Goal: Task Accomplishment & Management: Manage account settings

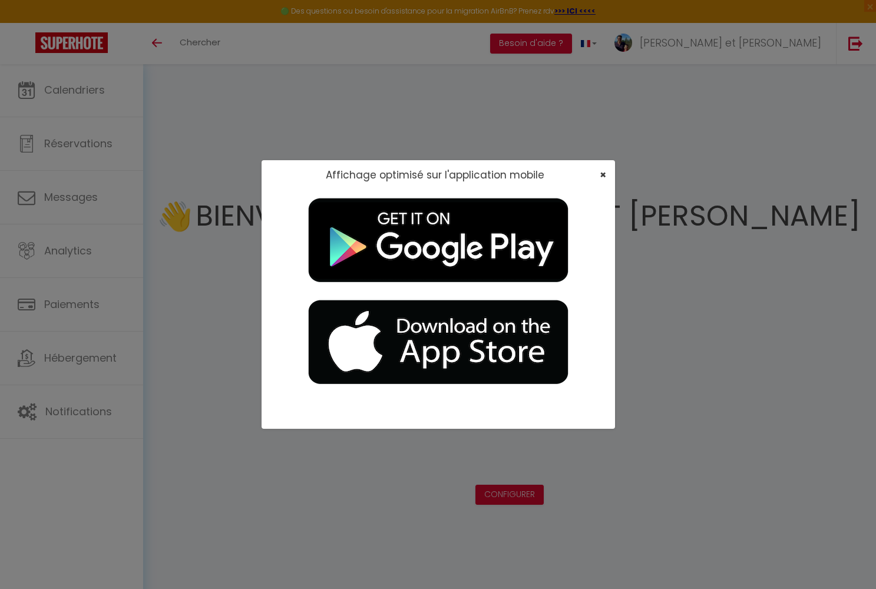
click at [457, 174] on span "×" at bounding box center [603, 174] width 6 height 15
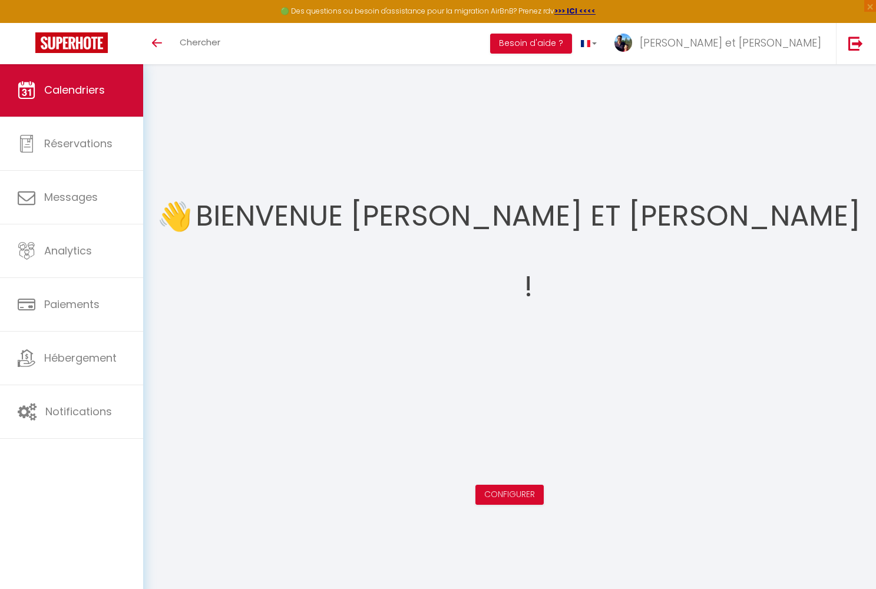
click at [101, 103] on link "Calendriers" at bounding box center [71, 90] width 143 height 53
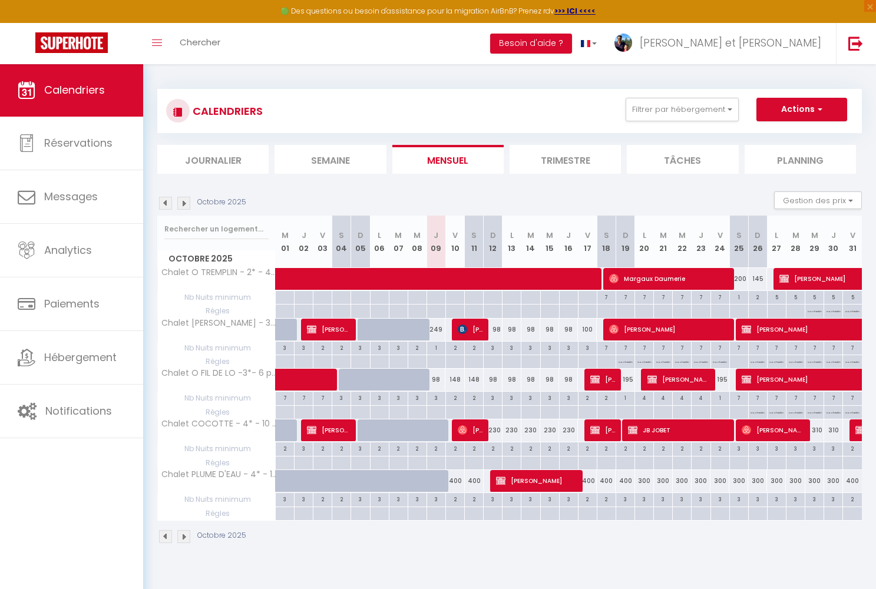
click at [186, 203] on img at bounding box center [183, 203] width 13 height 13
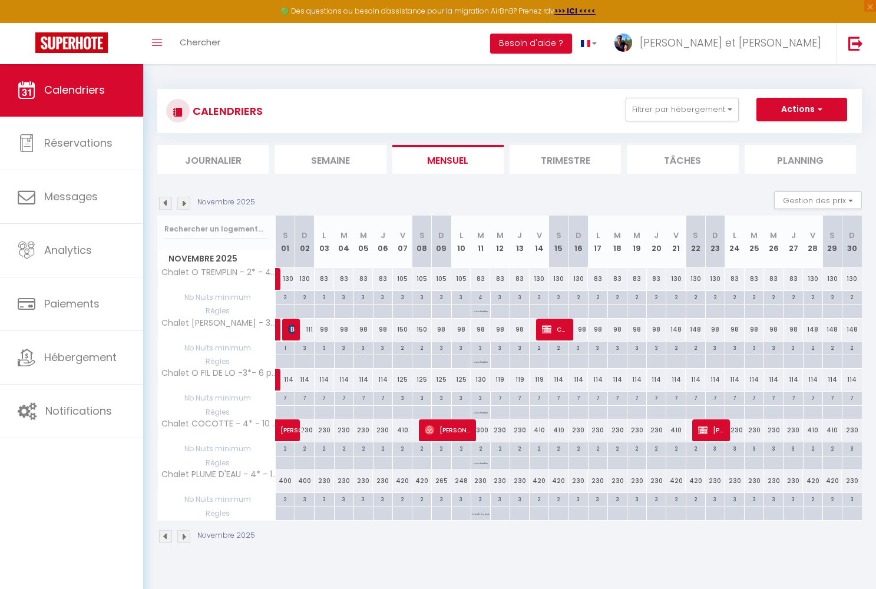
click at [169, 204] on img at bounding box center [165, 203] width 13 height 13
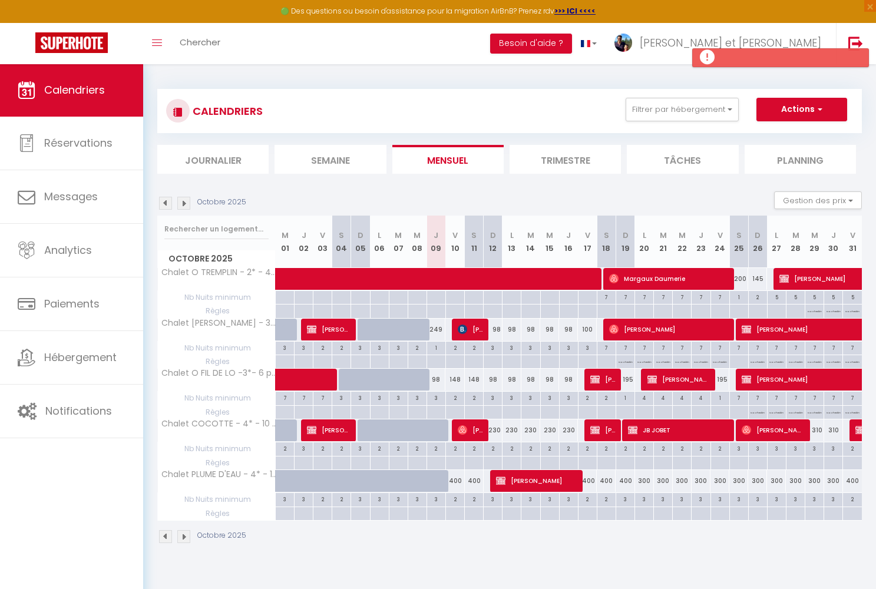
click at [457, 334] on span "[PERSON_NAME]" at bounding box center [470, 329] width 25 height 22
select select "OK"
select select "1"
select select "0"
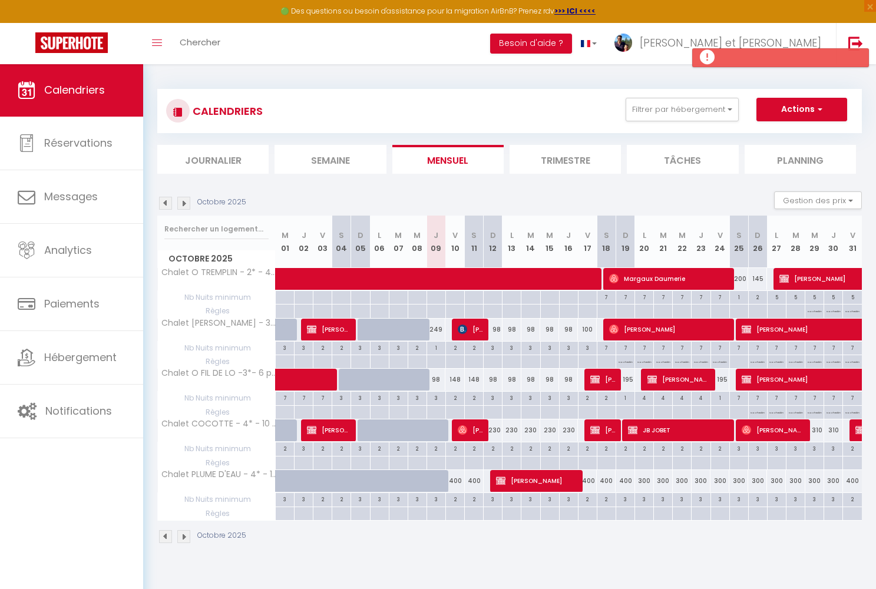
select select "1"
select select
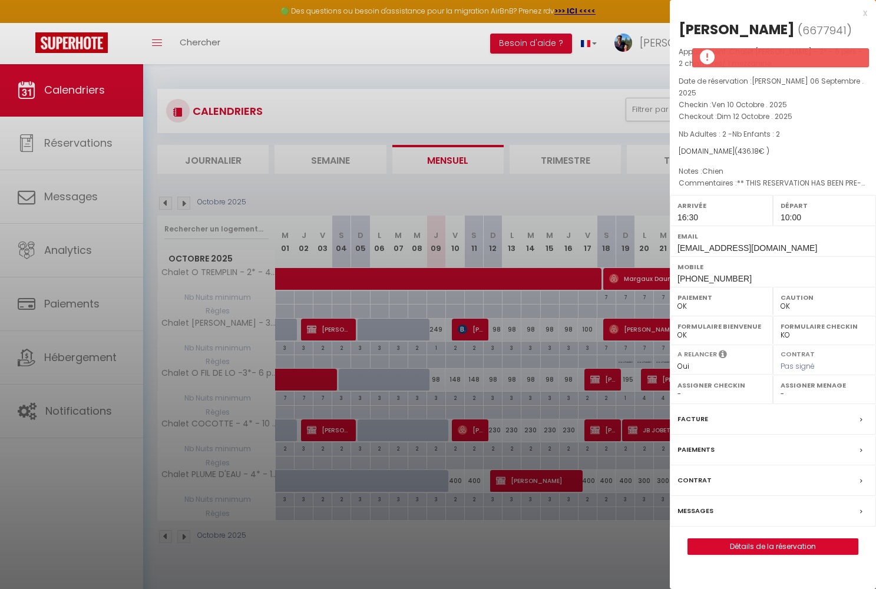
click at [457, 398] on link "Détails de la réservation" at bounding box center [773, 546] width 170 height 15
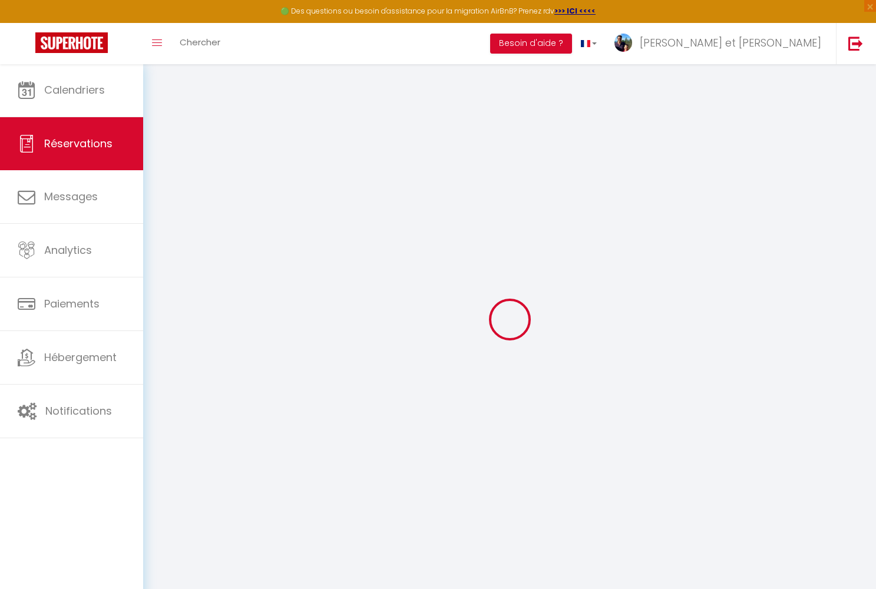
type input "Britta"
type input "[PERSON_NAME]"
type input "[EMAIL_ADDRESS][DOMAIN_NAME]"
type input "[PHONE_NUMBER]"
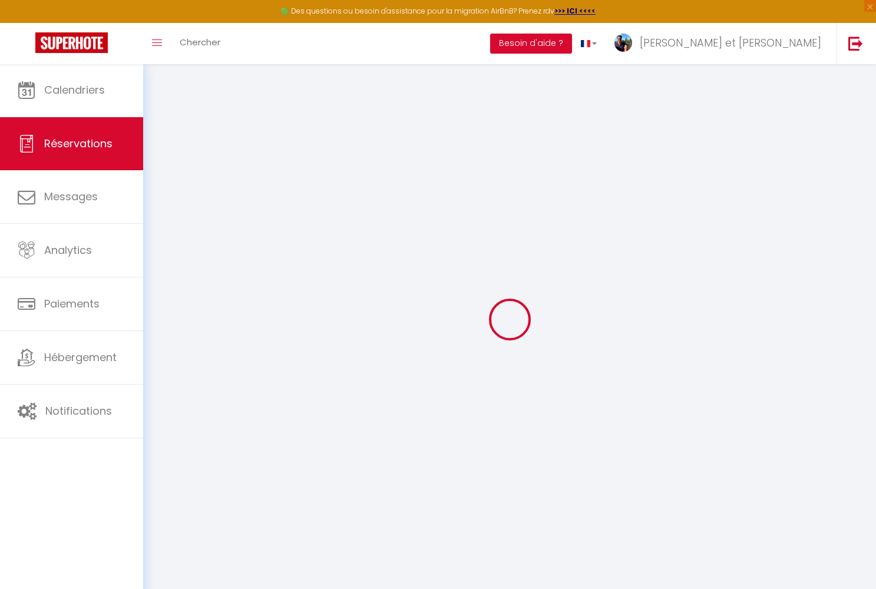
type input "[PHONE_NUMBER]"
select select "DE"
type input "64.65"
type input "6.11"
select select "38277"
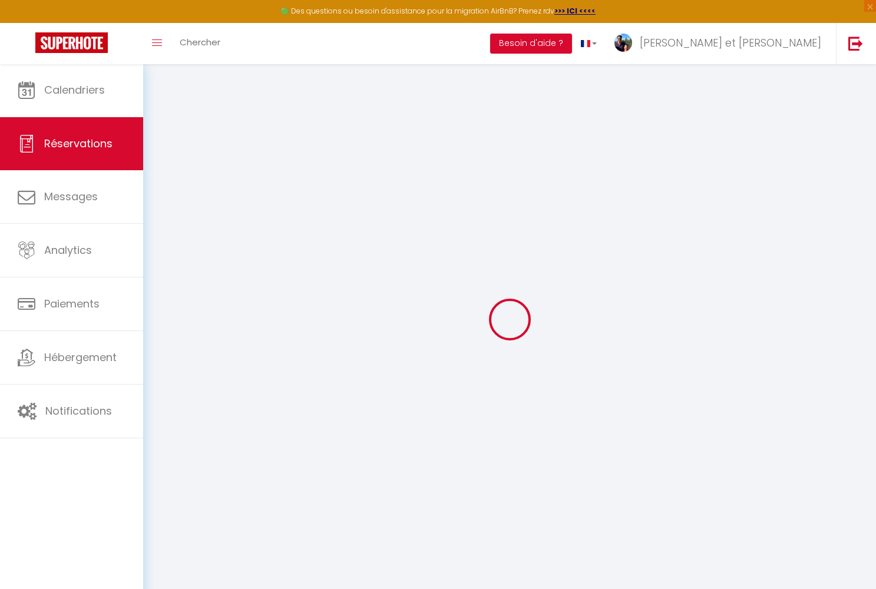
select select "1"
select select
type input "2"
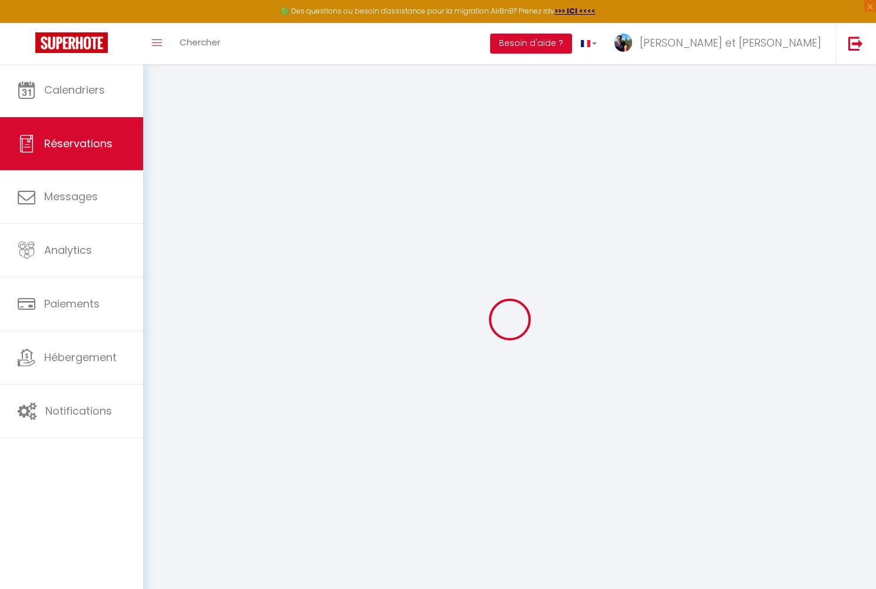
select select "12"
select select "15"
type input "370.98"
checkbox input "false"
type input "0"
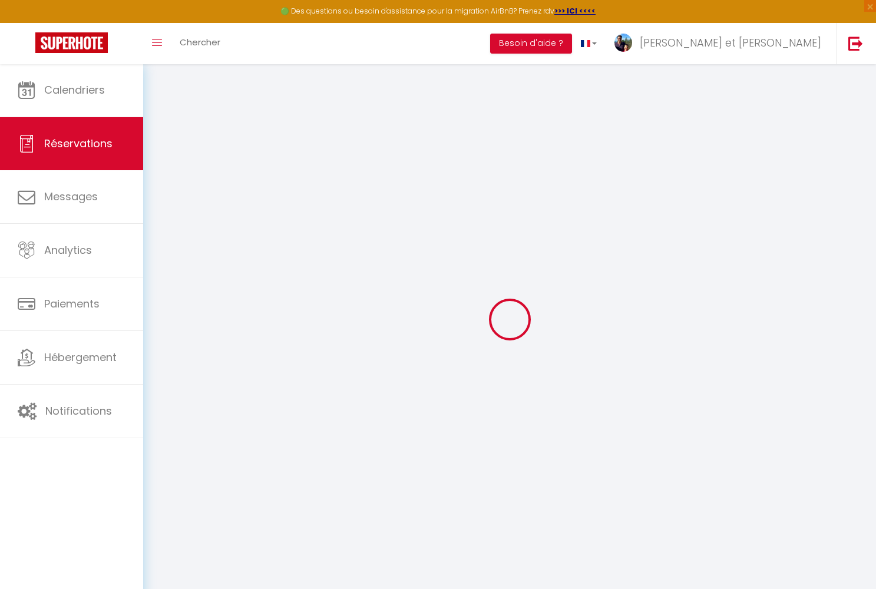
select select "2"
type input "0"
select select
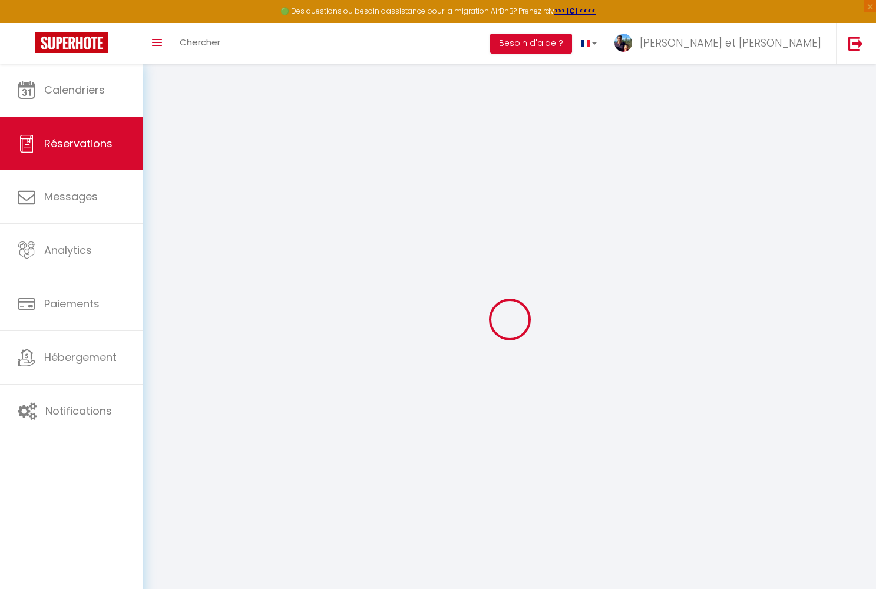
select select
checkbox input "false"
select select
checkbox input "false"
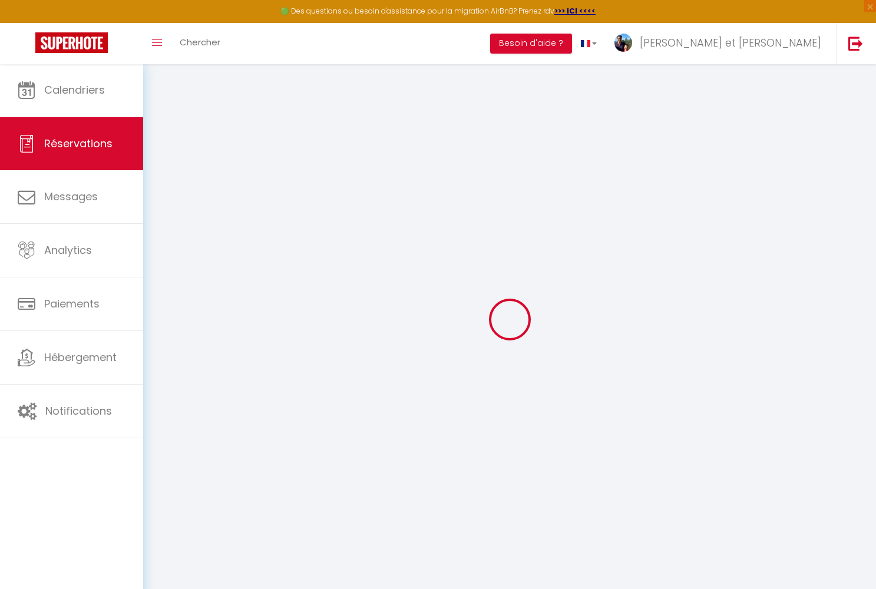
select select
checkbox input "false"
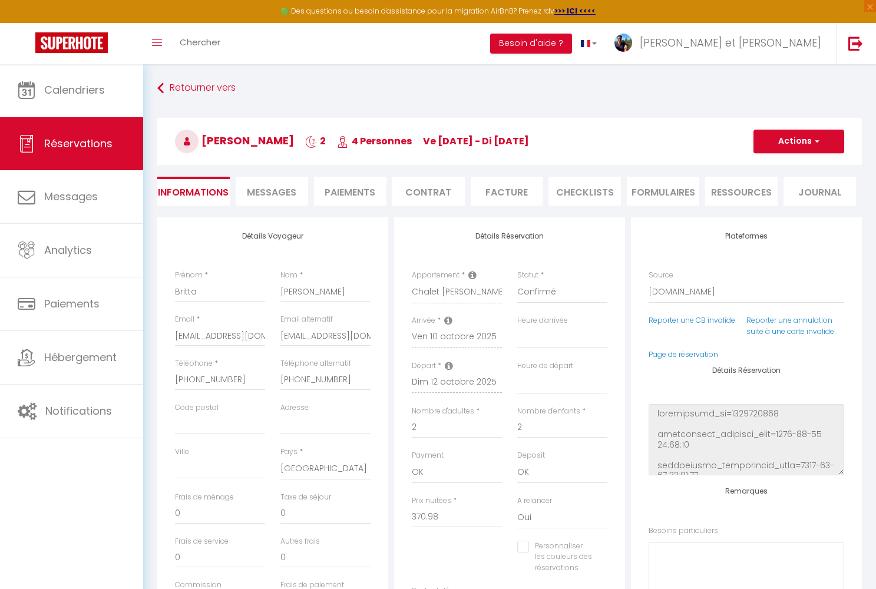
select select
checkbox input "false"
type particuliers0 "** THIS RESERVATION HAS BEEN PRE-PAID ** Reservation has a cancellation grace p…"
type svp1 "Chien"
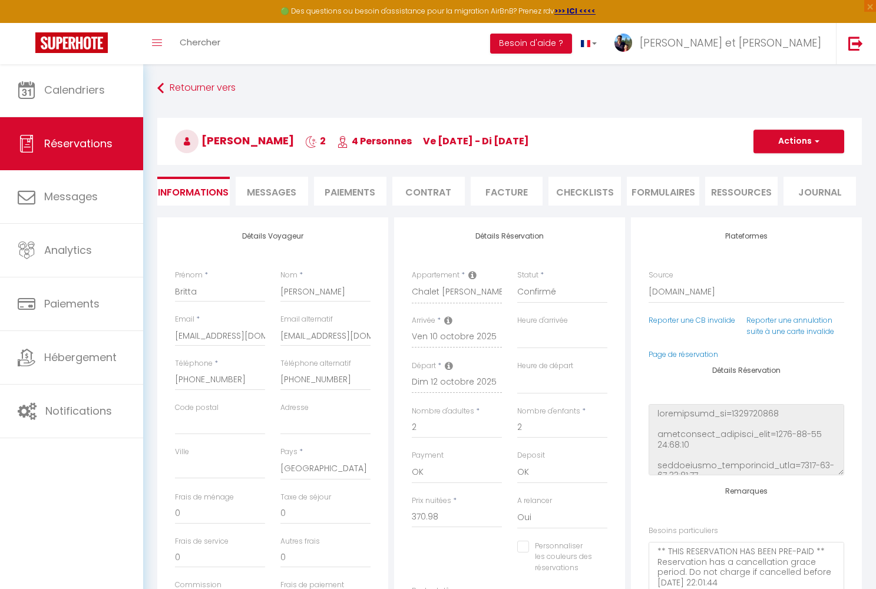
type input "60"
type input "5.2"
select select
checkbox input "false"
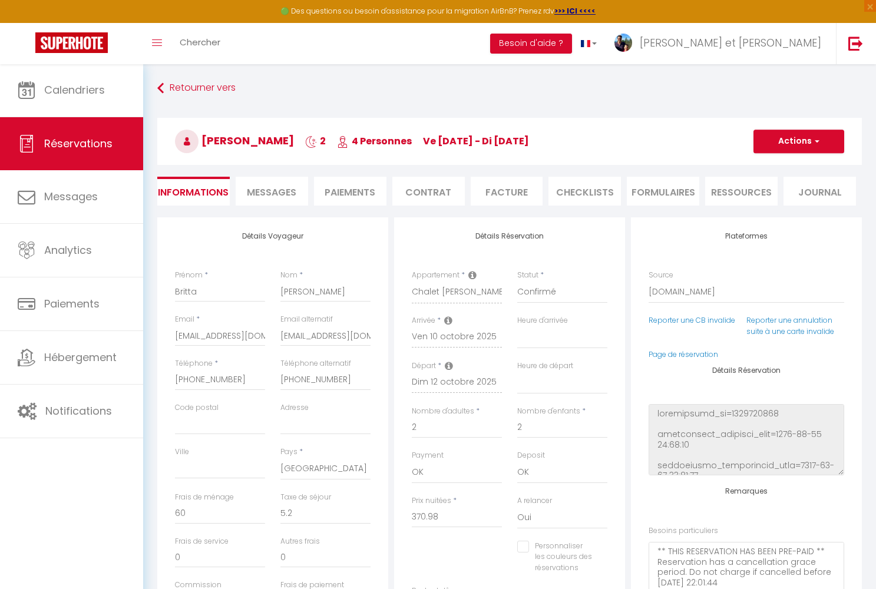
select select "16:30"
select select "10:00"
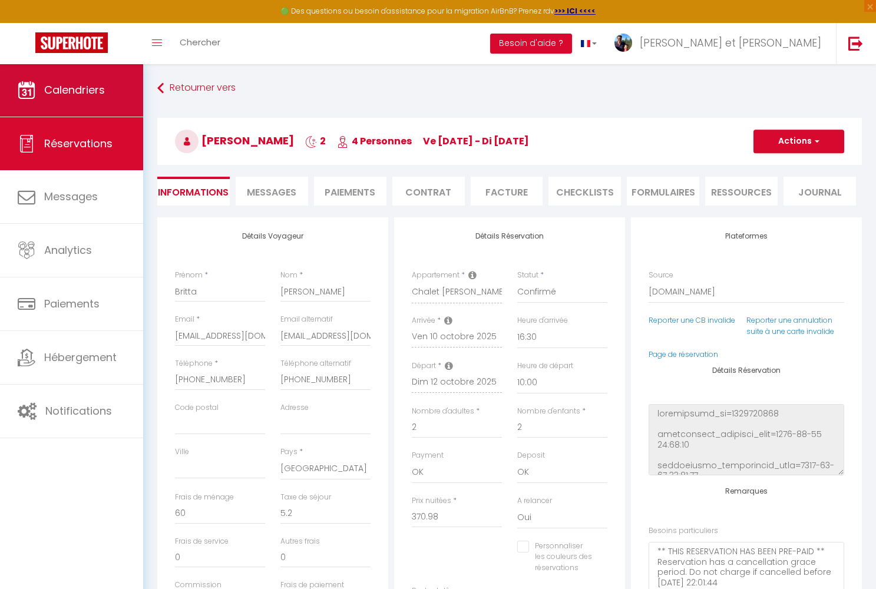
click at [77, 108] on link "Calendriers" at bounding box center [71, 90] width 143 height 53
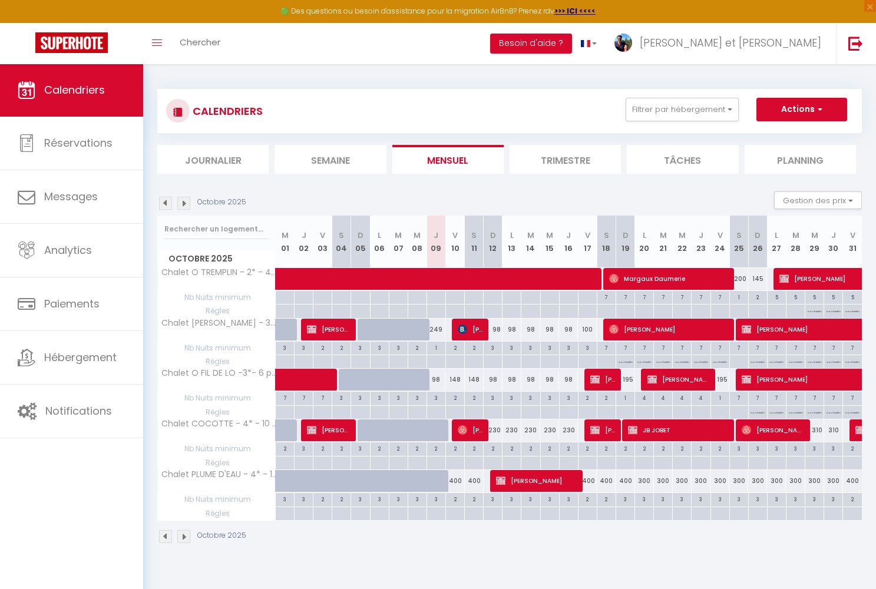
click at [185, 203] on img at bounding box center [183, 203] width 13 height 13
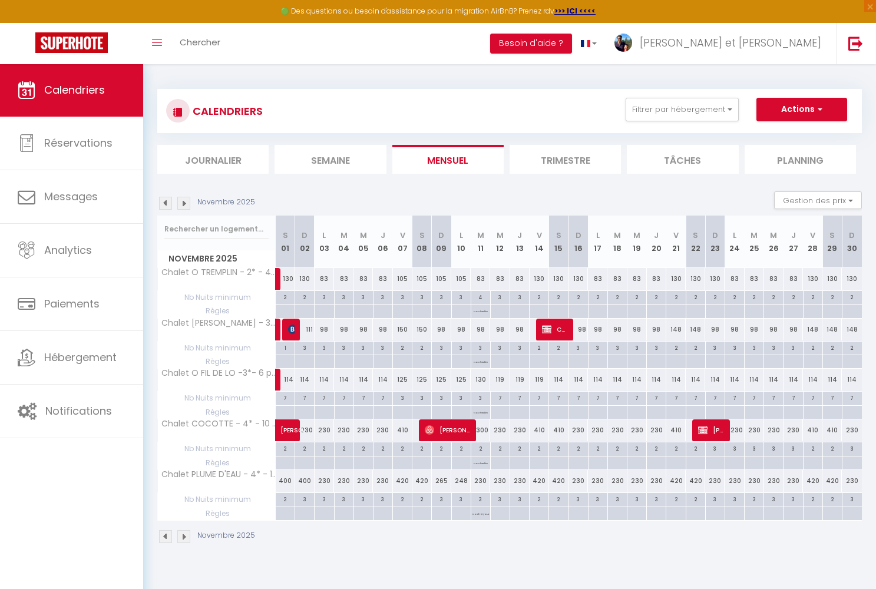
click at [457, 331] on img at bounding box center [546, 329] width 9 height 9
select select "OK"
select select "KO"
select select "0"
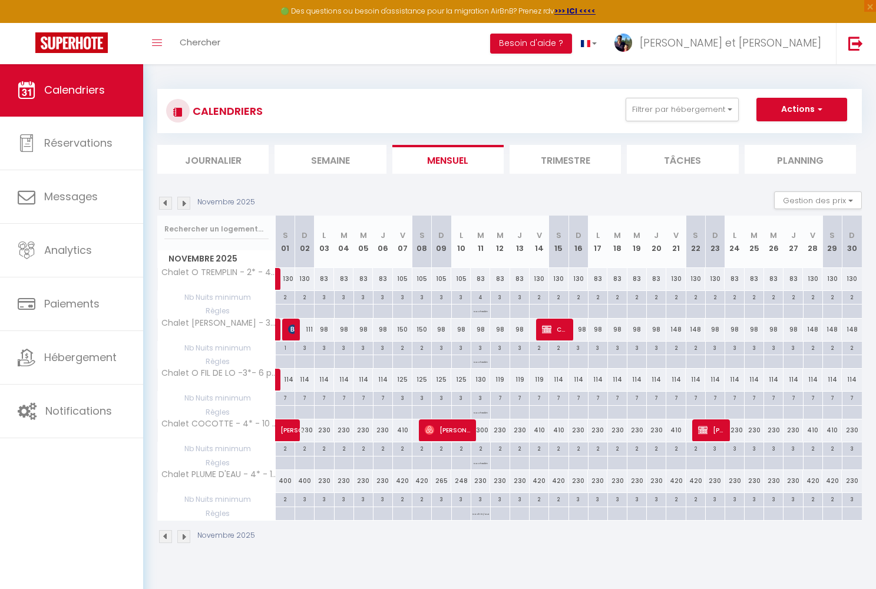
select select "1"
select select
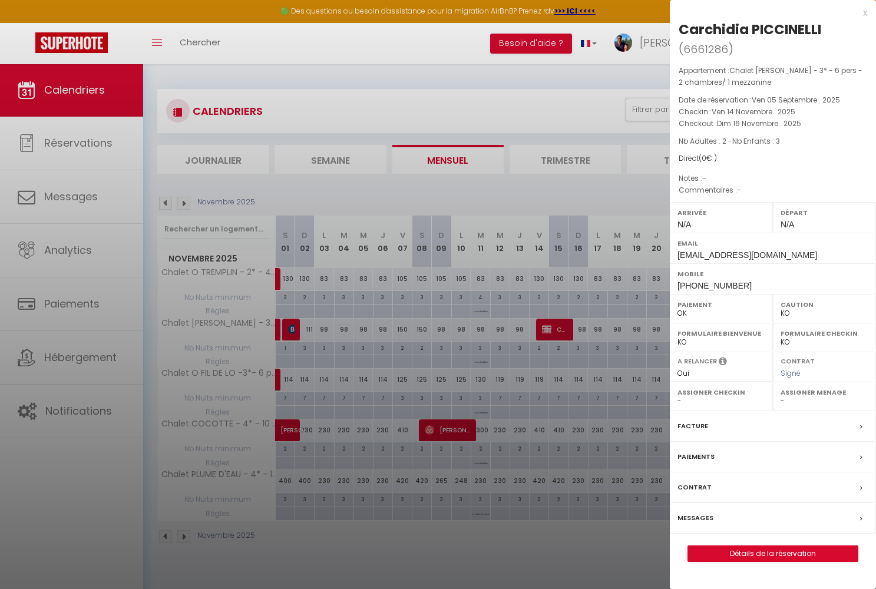
click at [457, 398] on div at bounding box center [438, 294] width 876 height 589
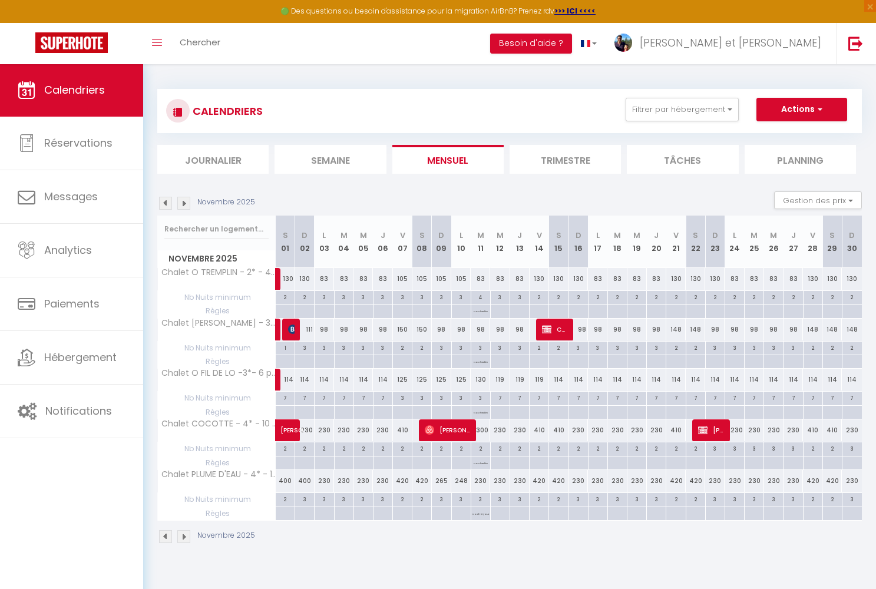
click at [163, 200] on img at bounding box center [165, 203] width 13 height 13
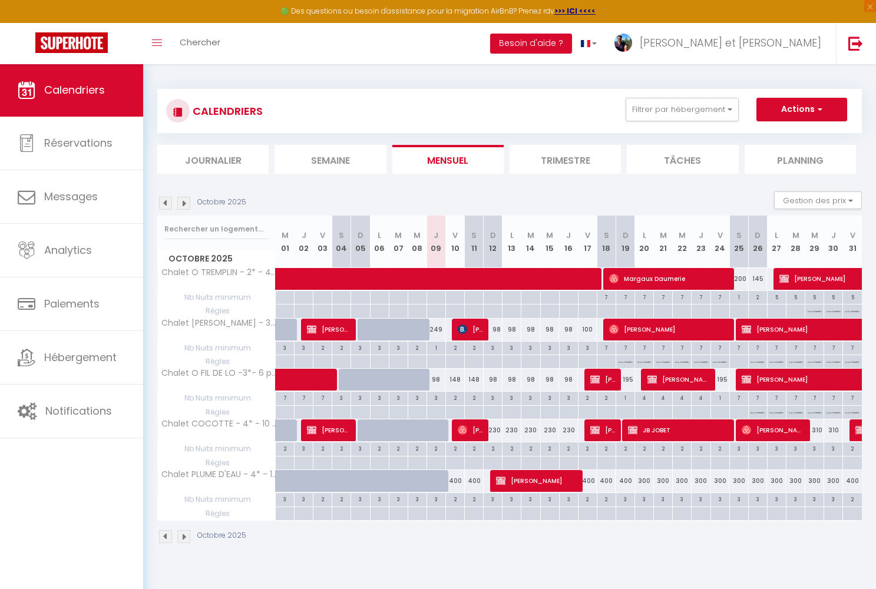
click at [183, 203] on img at bounding box center [183, 203] width 13 height 13
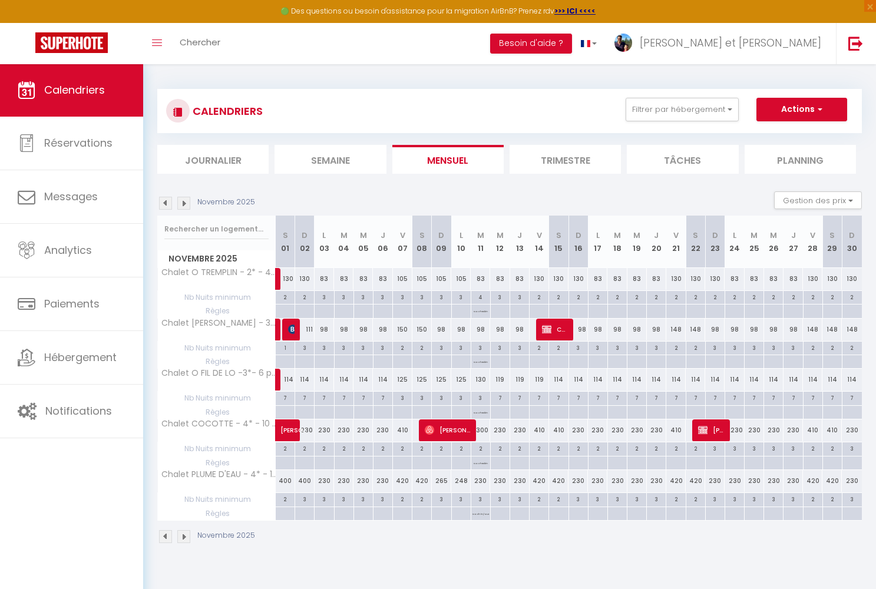
click at [166, 201] on img at bounding box center [165, 203] width 13 height 13
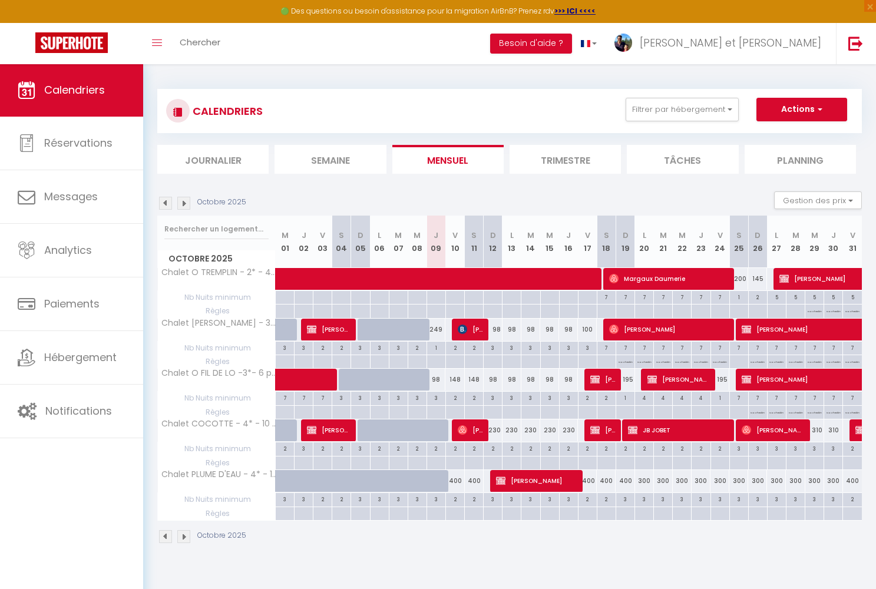
click at [182, 398] on img at bounding box center [183, 536] width 13 height 13
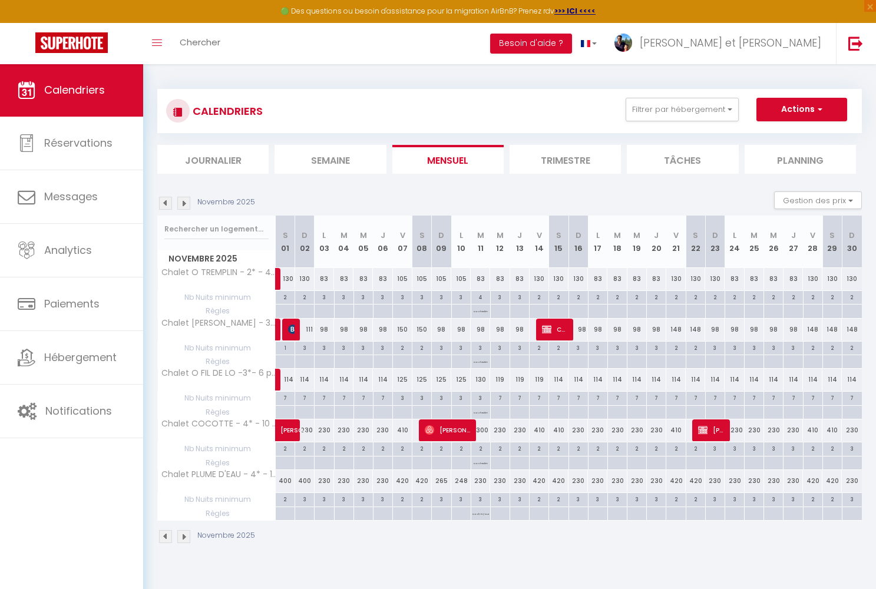
click at [164, 398] on img at bounding box center [165, 536] width 13 height 13
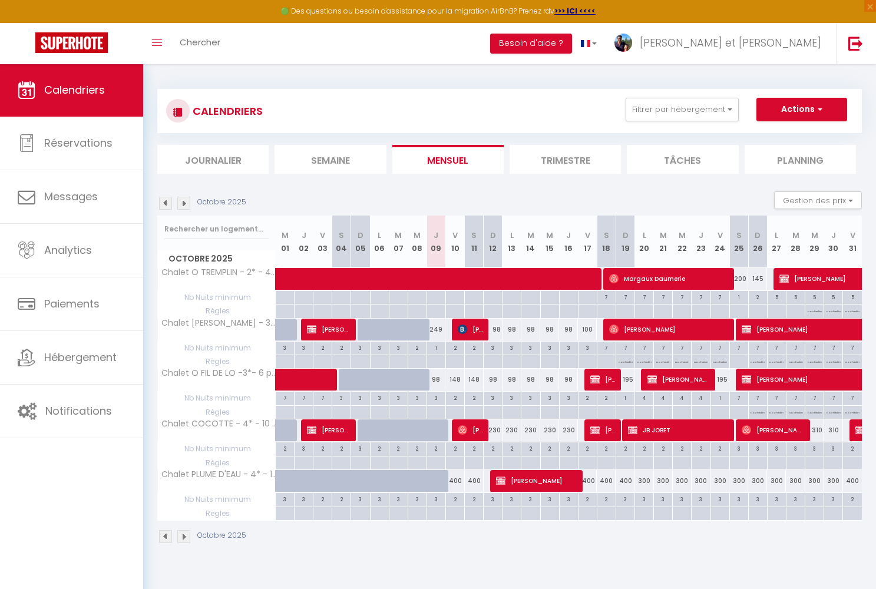
click at [186, 398] on img at bounding box center [183, 536] width 13 height 13
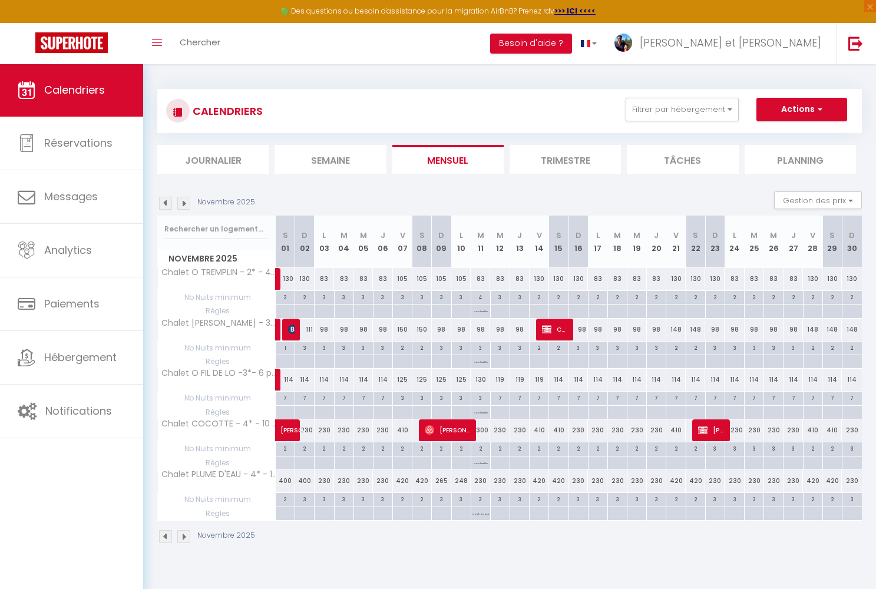
click at [166, 398] on img at bounding box center [165, 536] width 13 height 13
